Goal: Task Accomplishment & Management: Use online tool/utility

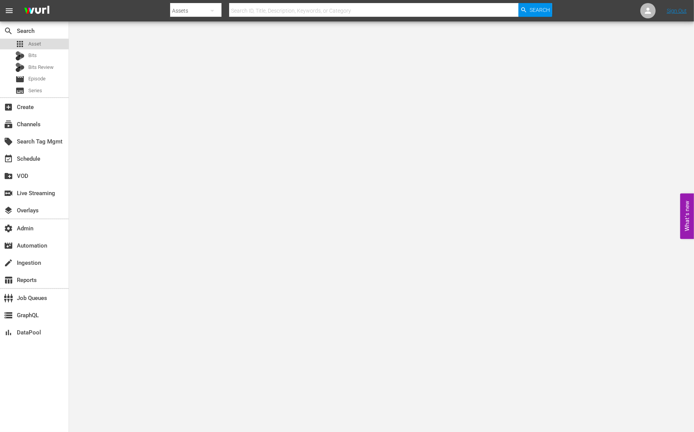
click at [39, 44] on span "Asset" at bounding box center [34, 44] width 13 height 8
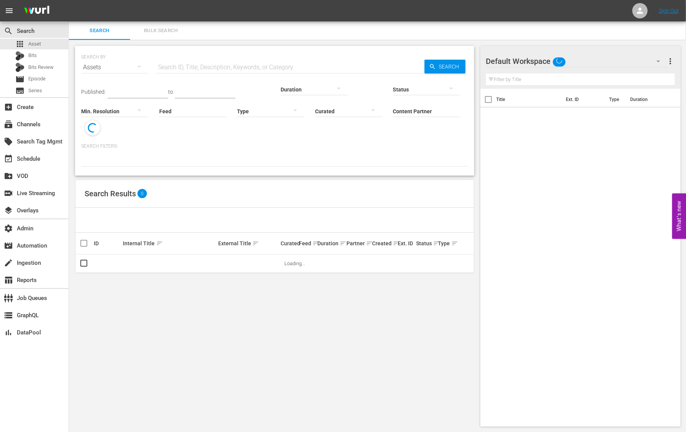
click at [205, 66] on input "text" at bounding box center [290, 67] width 268 height 18
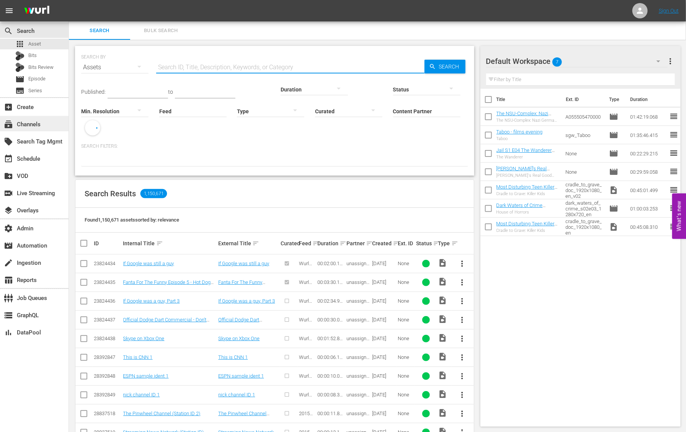
click at [39, 123] on div "subscriptions Channels" at bounding box center [21, 123] width 43 height 7
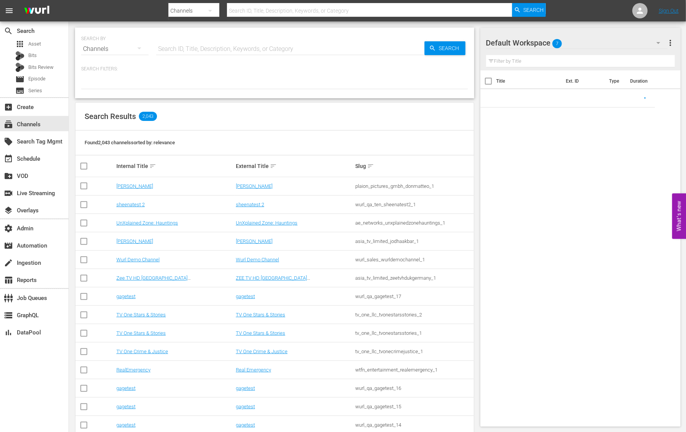
click at [176, 44] on input "text" at bounding box center [290, 49] width 268 height 18
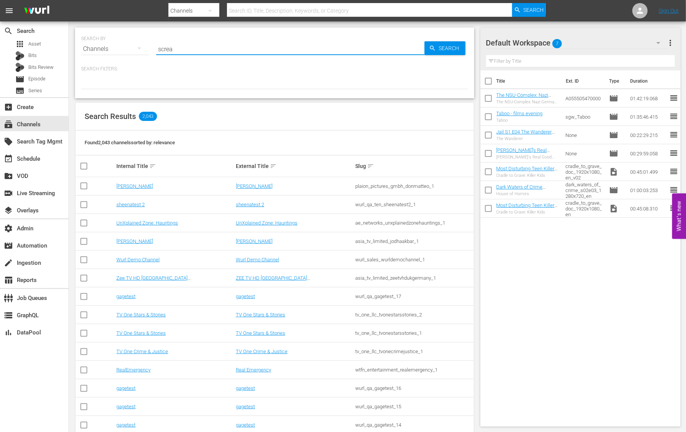
type input "scream"
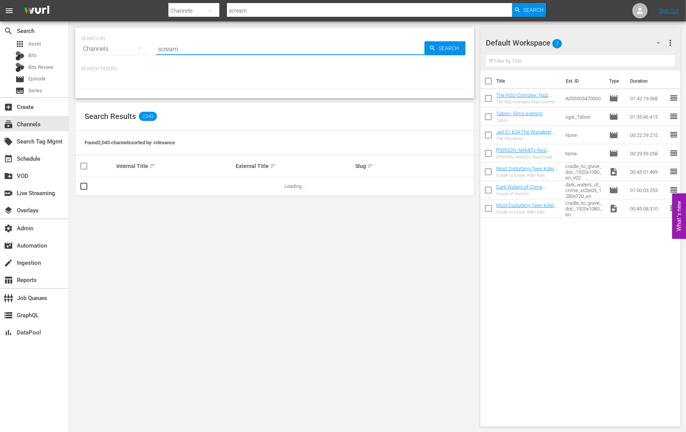
type input "screambox"
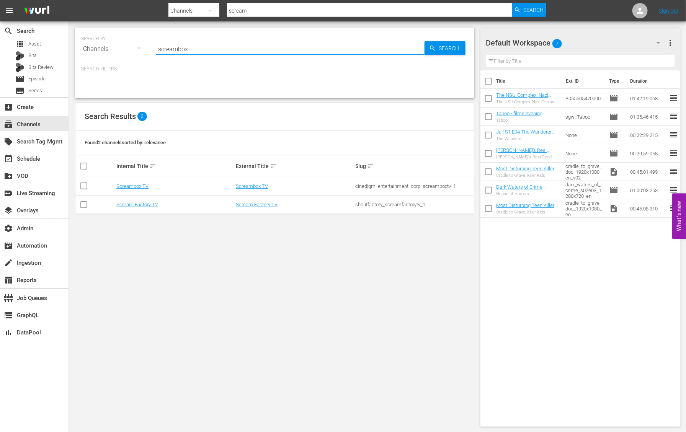
type input "screambox"
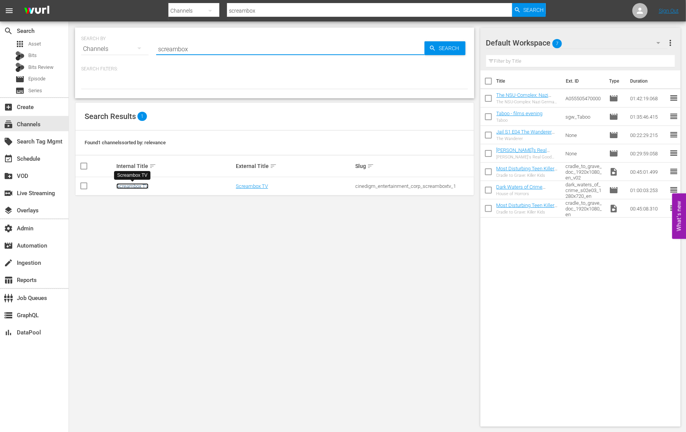
click at [133, 185] on link "Screambox TV" at bounding box center [132, 186] width 32 height 6
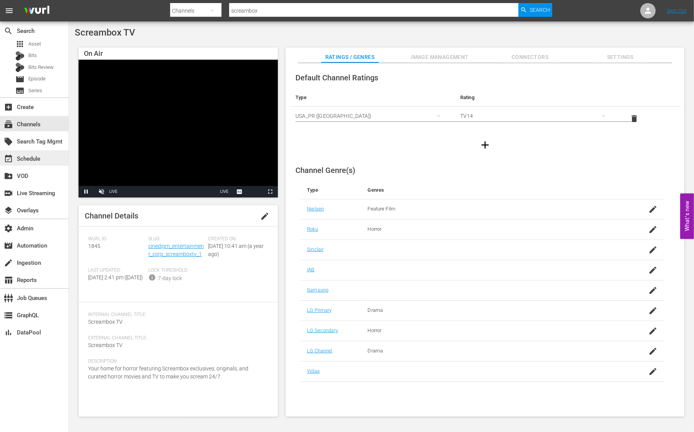
click at [39, 159] on div "event_available Schedule" at bounding box center [21, 157] width 43 height 7
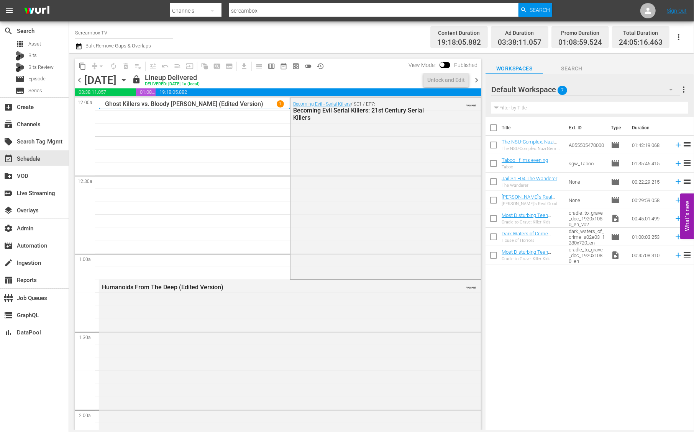
click at [477, 75] on span "chevron_right" at bounding box center [476, 80] width 10 height 10
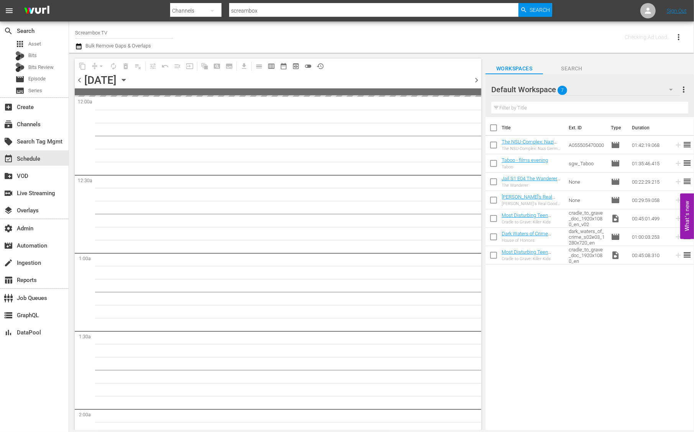
click at [477, 75] on span "chevron_right" at bounding box center [476, 80] width 10 height 10
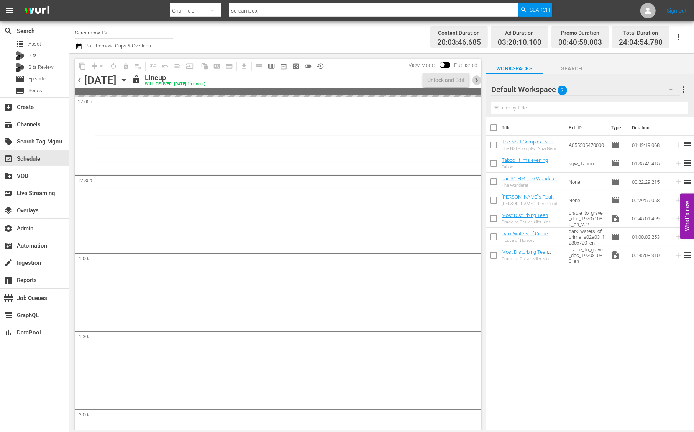
click at [477, 75] on span "chevron_right" at bounding box center [476, 80] width 10 height 10
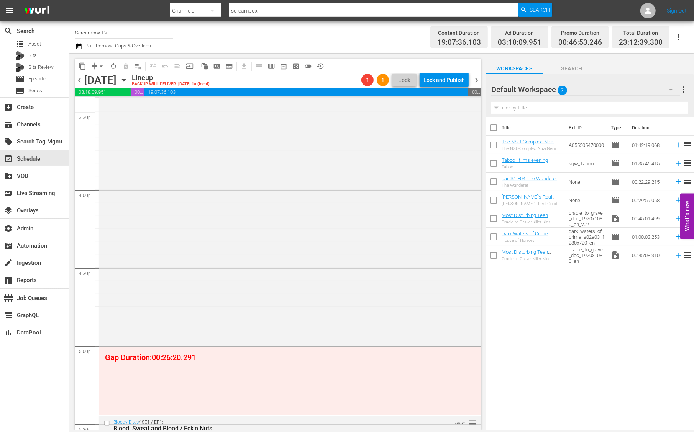
scroll to position [2481, 0]
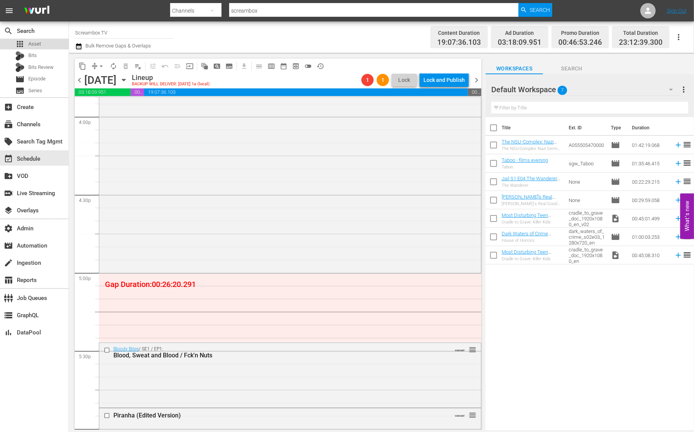
click at [33, 46] on span "Asset" at bounding box center [34, 44] width 13 height 8
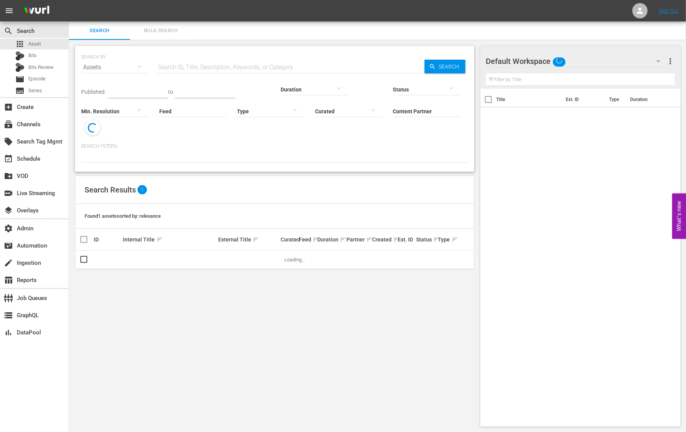
click at [183, 62] on input "text" at bounding box center [290, 67] width 268 height 18
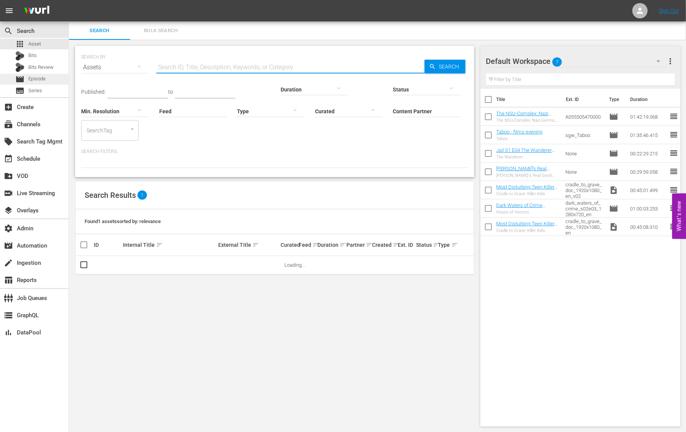
click at [25, 80] on div "movie Episode" at bounding box center [30, 79] width 30 height 11
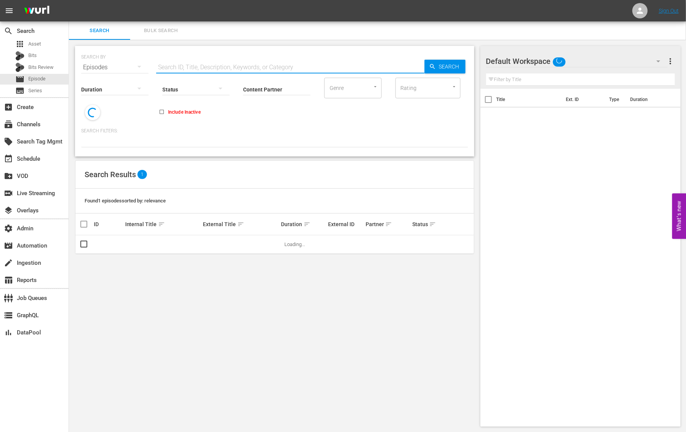
click at [192, 59] on input "text" at bounding box center [290, 67] width 268 height 18
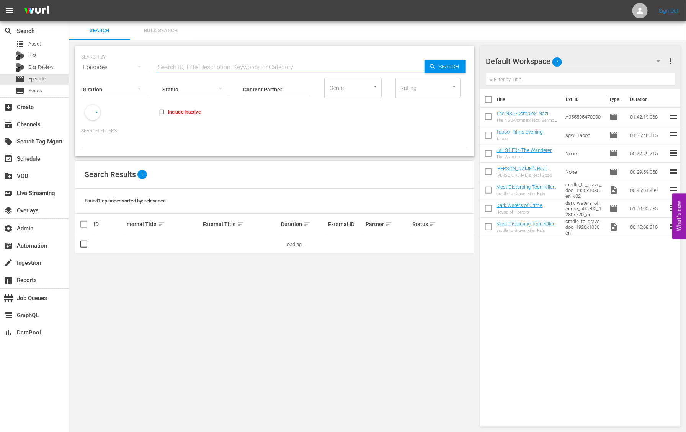
paste input "Room Tone / Bellevue [PERSON_NAME]"
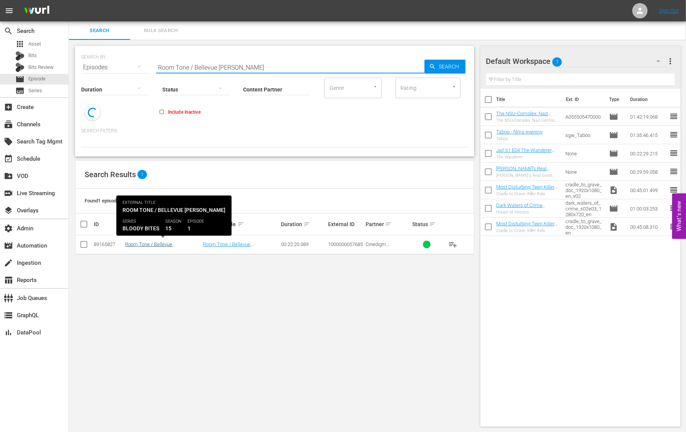
type input "Room Tone / Bellevue [PERSON_NAME]"
click at [148, 243] on link "Room Tone / Bellevue [PERSON_NAME]" at bounding box center [148, 247] width 47 height 11
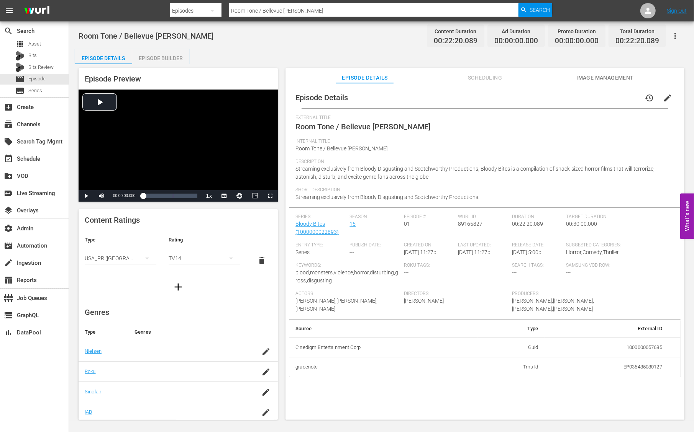
click at [678, 35] on icon "button" at bounding box center [674, 35] width 9 height 9
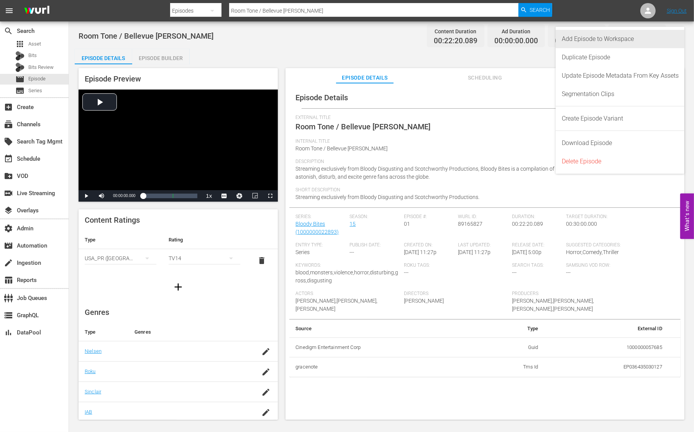
click at [601, 43] on div "Add Episode to Workspace" at bounding box center [619, 39] width 117 height 18
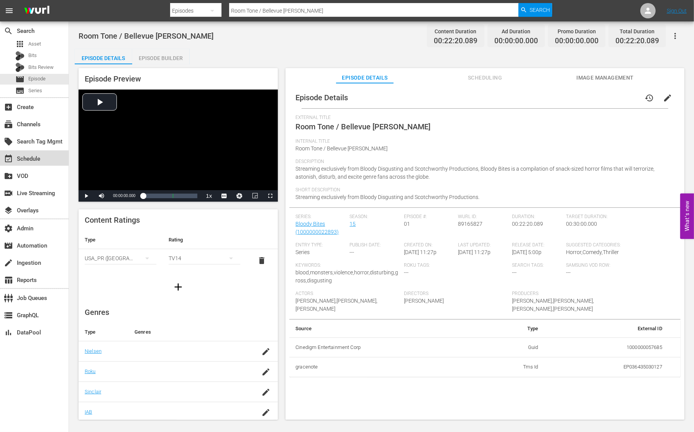
click at [31, 156] on div "event_available Schedule" at bounding box center [21, 157] width 43 height 7
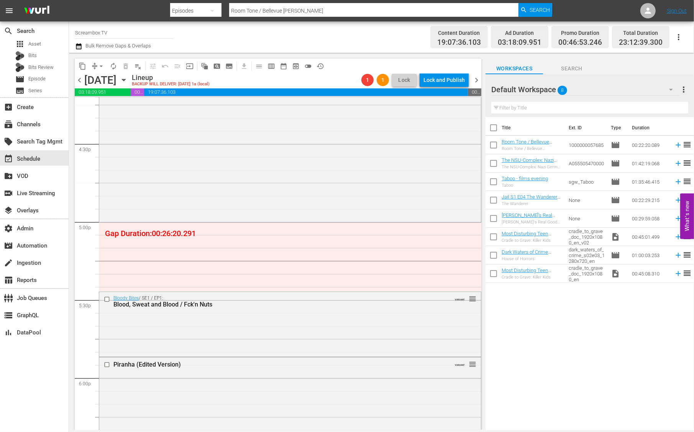
scroll to position [2547, 0]
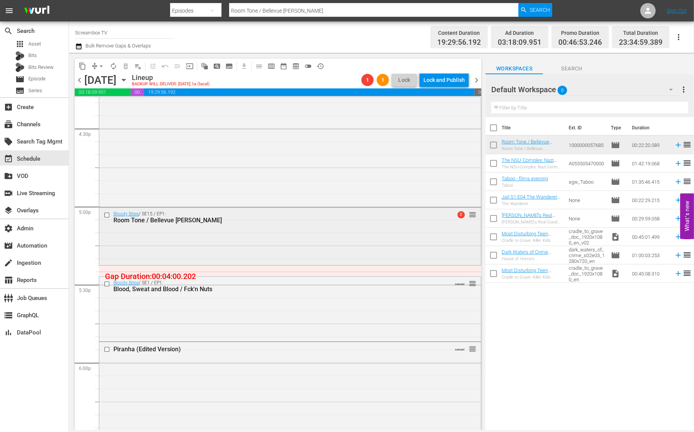
click at [383, 240] on div "Bloody Bites / SE15 / EP1: Room Tone / Bellevue [PERSON_NAME] 2 reorder" at bounding box center [289, 236] width 381 height 56
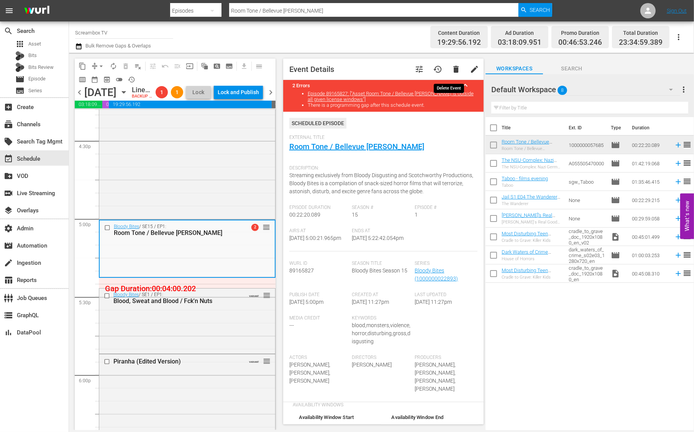
click at [451, 70] on span "delete" at bounding box center [455, 69] width 9 height 9
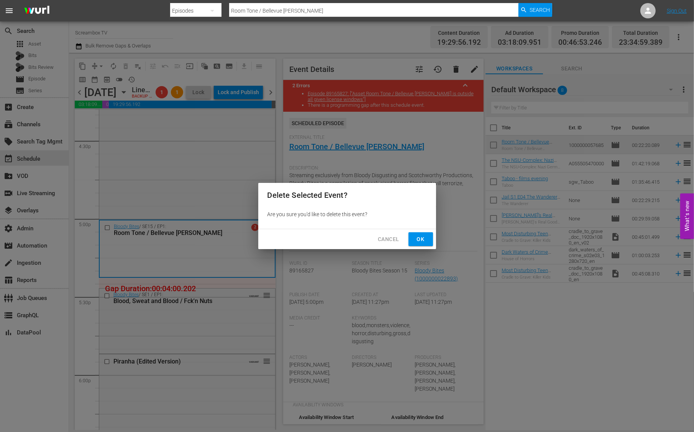
click at [418, 242] on span "Ok" at bounding box center [420, 240] width 12 height 10
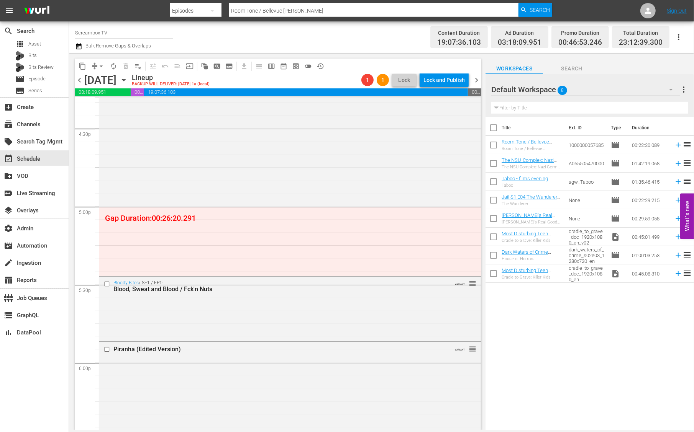
drag, startPoint x: 156, startPoint y: 219, endPoint x: 187, endPoint y: 219, distance: 30.3
click at [557, 311] on div "Title Ext. ID Type Duration Room Tone / Bellevue [PERSON_NAME] Room Tone / Bell…" at bounding box center [589, 274] width 208 height 314
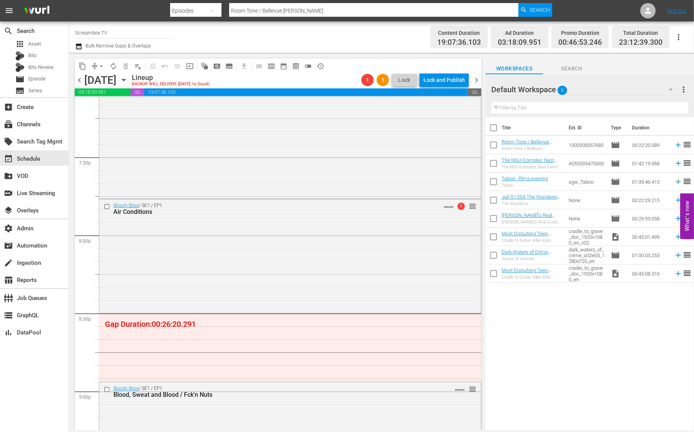
scroll to position [3036, 0]
